Goal: Task Accomplishment & Management: Complete application form

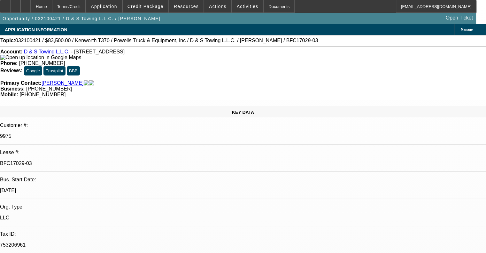
select select "0"
select select "2"
select select "0"
select select "6"
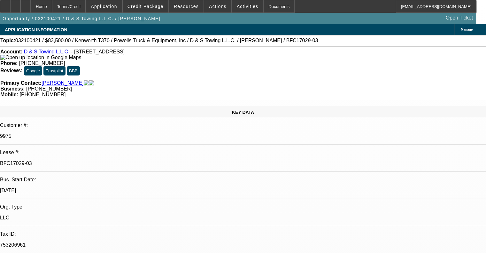
select select "0"
select select "2"
select select "0"
select select "6"
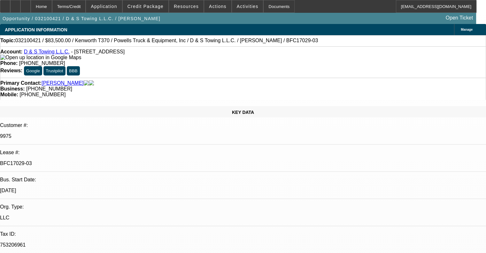
select select "0"
select select "2"
select select "0"
select select "6"
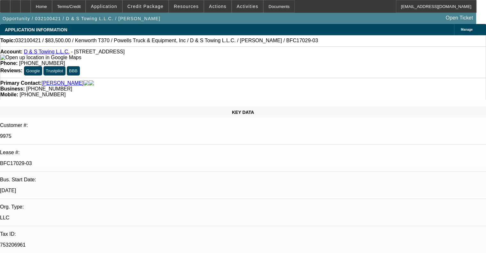
select select "0"
select select "2"
select select "0"
select select "6"
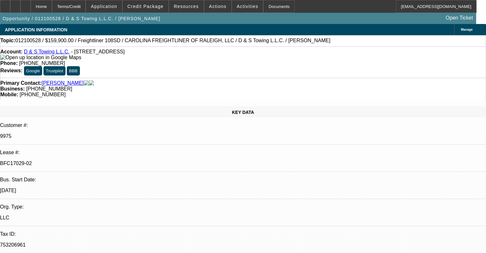
select select "0"
select select "2"
select select "0"
select select "6"
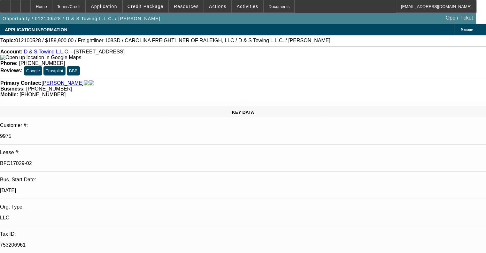
select select "0"
select select "2"
select select "0"
select select "6"
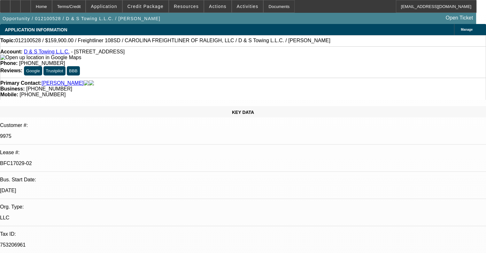
select select "0"
select select "2"
select select "0"
select select "6"
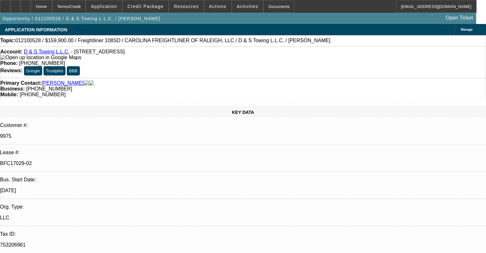
select select "0"
select select "2"
select select "0"
select select "6"
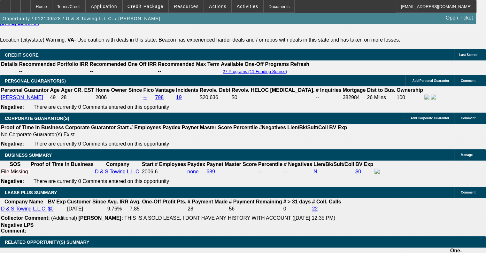
scroll to position [990, 0]
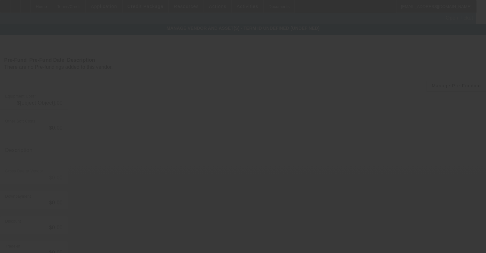
type input "$142,759.00"
type input "$17,141.00"
type input "$159,900.00"
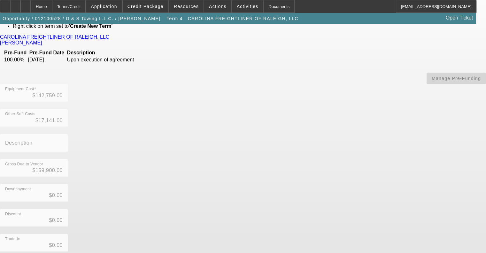
scroll to position [89, 0]
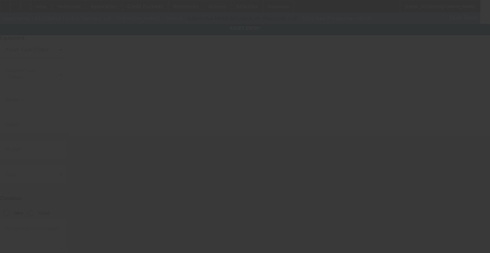
type input "[US_VEHICLE_IDENTIFICATION_NUMBER]"
type input "Freightliner"
type input "108SD"
radio input "true"
type textarea "with:"
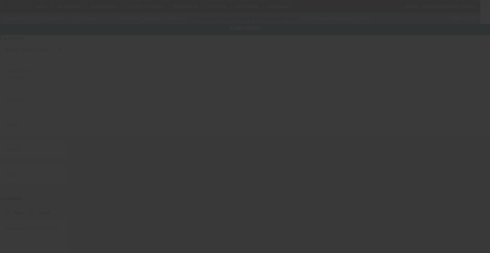
type input "[STREET_ADDRESS]"
type input "[GEOGRAPHIC_DATA]"
type input "23224"
type input "[GEOGRAPHIC_DATA]"
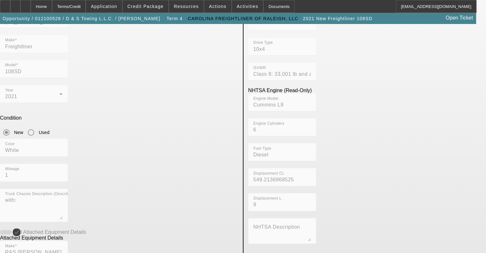
scroll to position [32, 0]
